Goal: Task Accomplishment & Management: Use online tool/utility

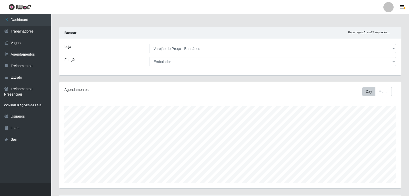
select select "157"
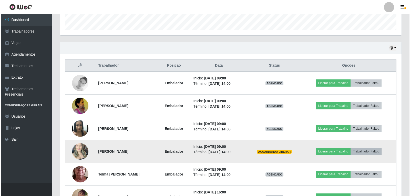
scroll to position [106, 341]
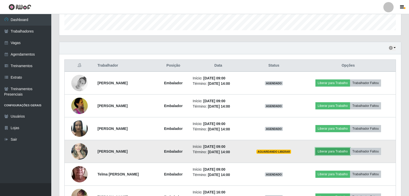
click at [329, 152] on button "Liberar para Trabalho" at bounding box center [332, 151] width 35 height 7
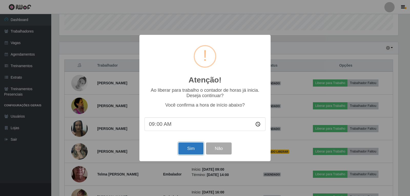
click at [189, 145] on button "Sim" at bounding box center [190, 148] width 25 height 12
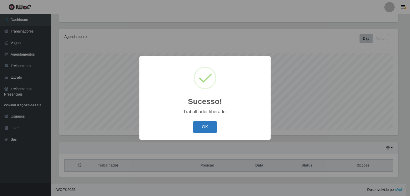
click at [209, 131] on button "OK" at bounding box center [205, 127] width 24 height 12
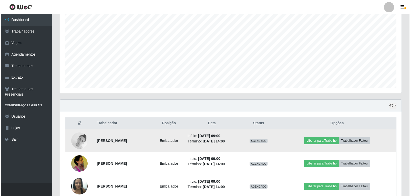
scroll to position [104, 0]
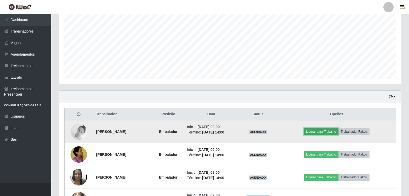
click at [321, 132] on button "Liberar para Trabalho" at bounding box center [320, 131] width 35 height 7
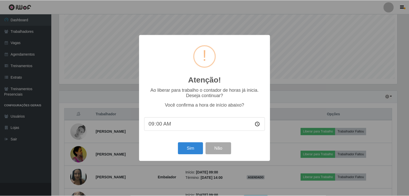
scroll to position [106, 339]
click at [194, 149] on button "Sim" at bounding box center [190, 148] width 25 height 12
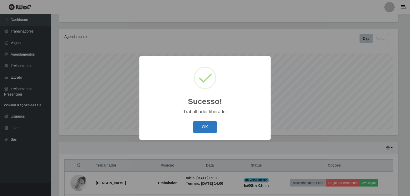
click at [207, 132] on button "OK" at bounding box center [205, 127] width 24 height 12
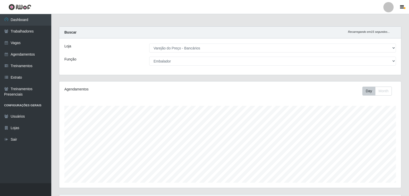
scroll to position [0, 0]
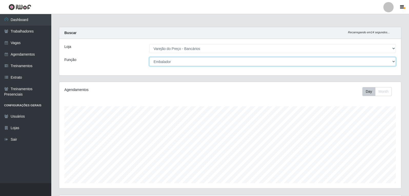
click at [175, 63] on select "[Selecione...] Auxiliar de Estacionamento Auxiliar de Estacionamento + Auxiliar…" at bounding box center [272, 61] width 246 height 9
click at [149, 57] on select "[Selecione...] Auxiliar de Estacionamento Auxiliar de Estacionamento + Auxiliar…" at bounding box center [272, 61] width 246 height 9
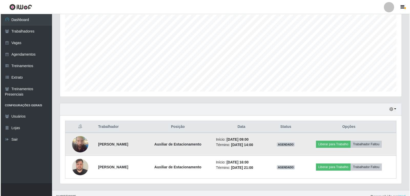
scroll to position [99, 0]
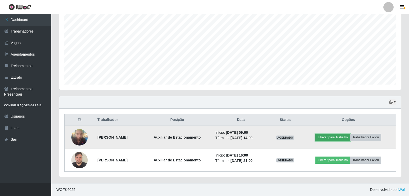
click at [337, 137] on button "Liberar para Trabalho" at bounding box center [332, 137] width 35 height 7
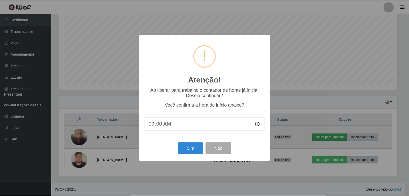
scroll to position [106, 339]
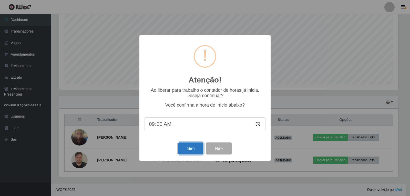
click at [195, 148] on button "Sim" at bounding box center [190, 148] width 25 height 12
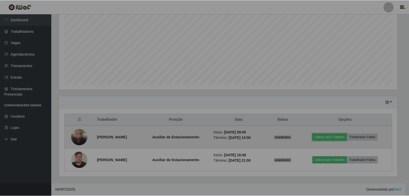
scroll to position [0, 0]
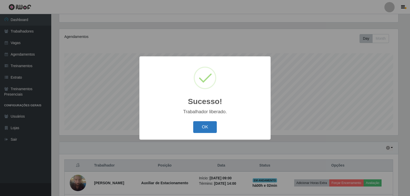
click at [199, 129] on button "OK" at bounding box center [205, 127] width 24 height 12
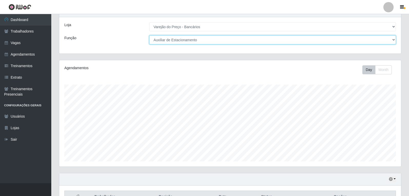
click at [204, 40] on select "[Selecione...] Auxiliar de Estacionamento Auxiliar de Estacionamento + Auxiliar…" at bounding box center [272, 39] width 246 height 9
select select "1"
click at [149, 35] on select "[Selecione...] Auxiliar de Estacionamento Auxiliar de Estacionamento + Auxiliar…" at bounding box center [272, 39] width 246 height 9
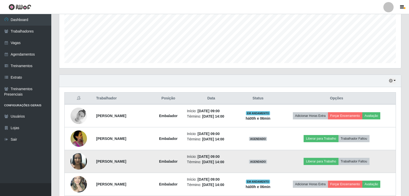
scroll to position [150, 0]
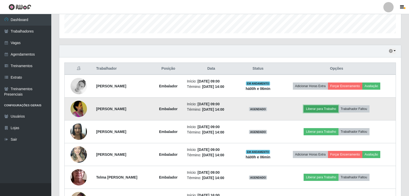
click at [319, 112] on button "Liberar para Trabalho" at bounding box center [320, 108] width 35 height 7
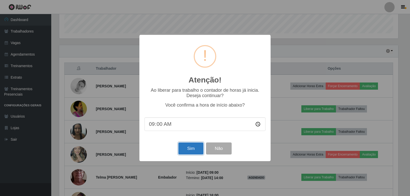
click at [182, 149] on button "Sim" at bounding box center [190, 148] width 25 height 12
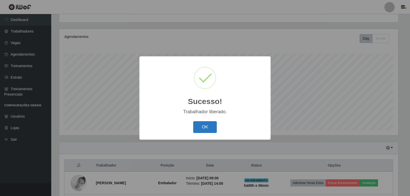
click at [203, 127] on button "OK" at bounding box center [205, 127] width 24 height 12
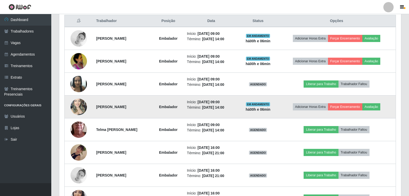
scroll to position [207, 0]
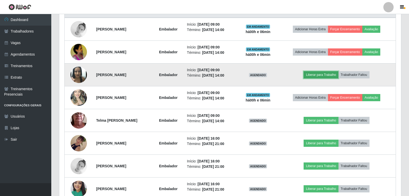
click at [319, 74] on button "Liberar para Trabalho" at bounding box center [320, 74] width 35 height 7
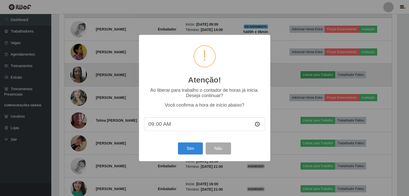
scroll to position [106, 339]
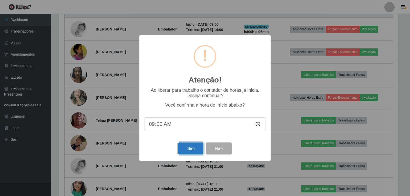
click at [186, 150] on button "Sim" at bounding box center [190, 148] width 25 height 12
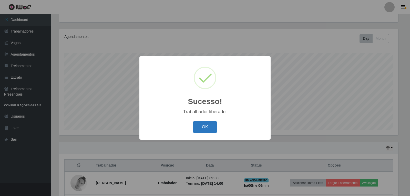
click at [210, 132] on button "OK" at bounding box center [205, 127] width 24 height 12
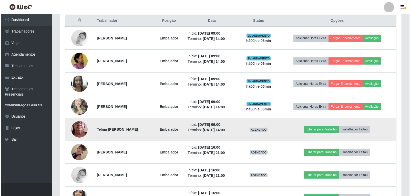
scroll to position [207, 0]
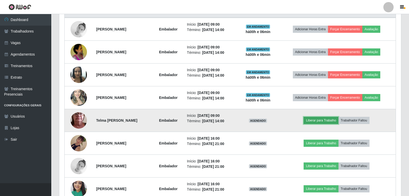
click at [316, 120] on button "Liberar para Trabalho" at bounding box center [320, 120] width 35 height 7
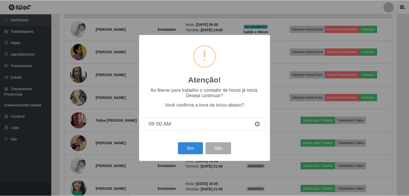
scroll to position [106, 339]
click at [185, 148] on button "Sim" at bounding box center [190, 148] width 25 height 12
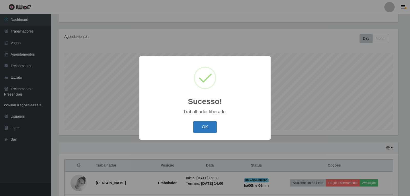
click at [205, 127] on button "OK" at bounding box center [205, 127] width 24 height 12
